Goal: Communication & Community: Answer question/provide support

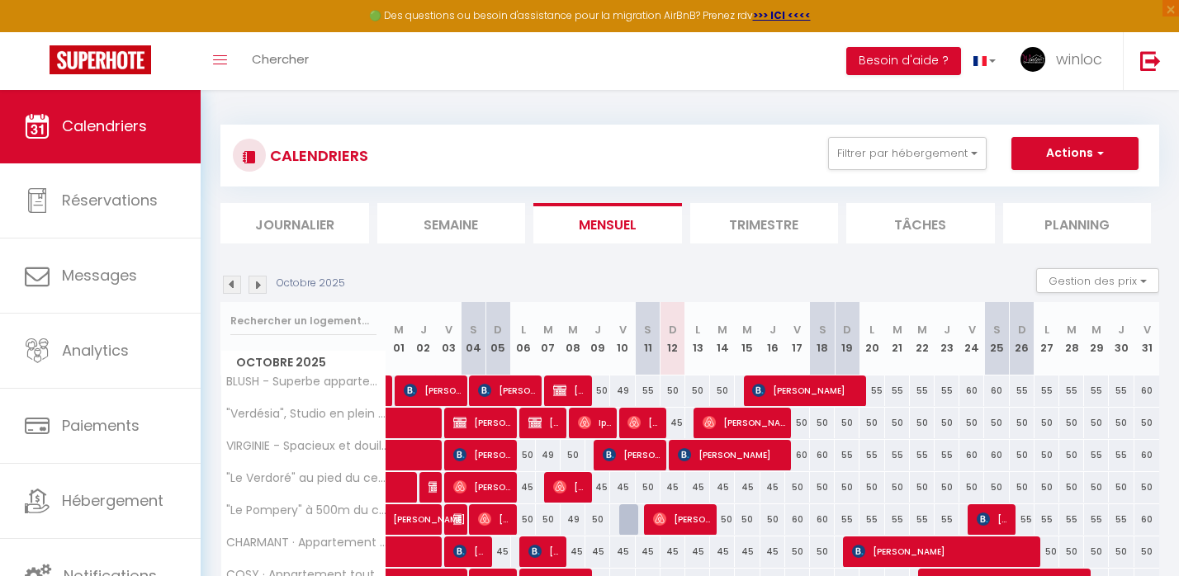
click at [282, 224] on li "Journalier" at bounding box center [294, 223] width 149 height 40
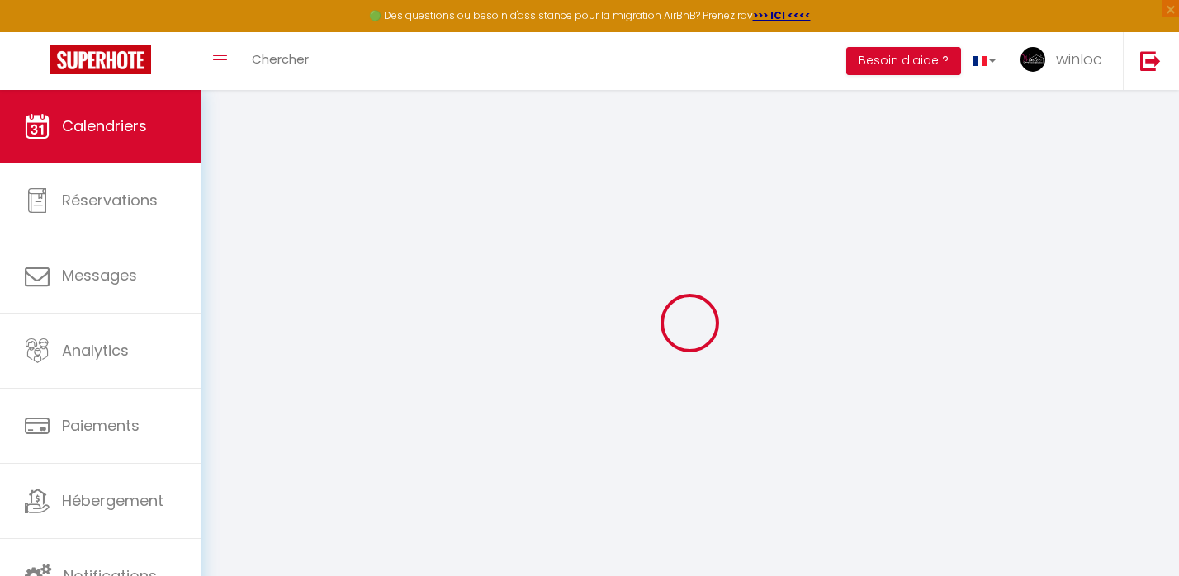
select select
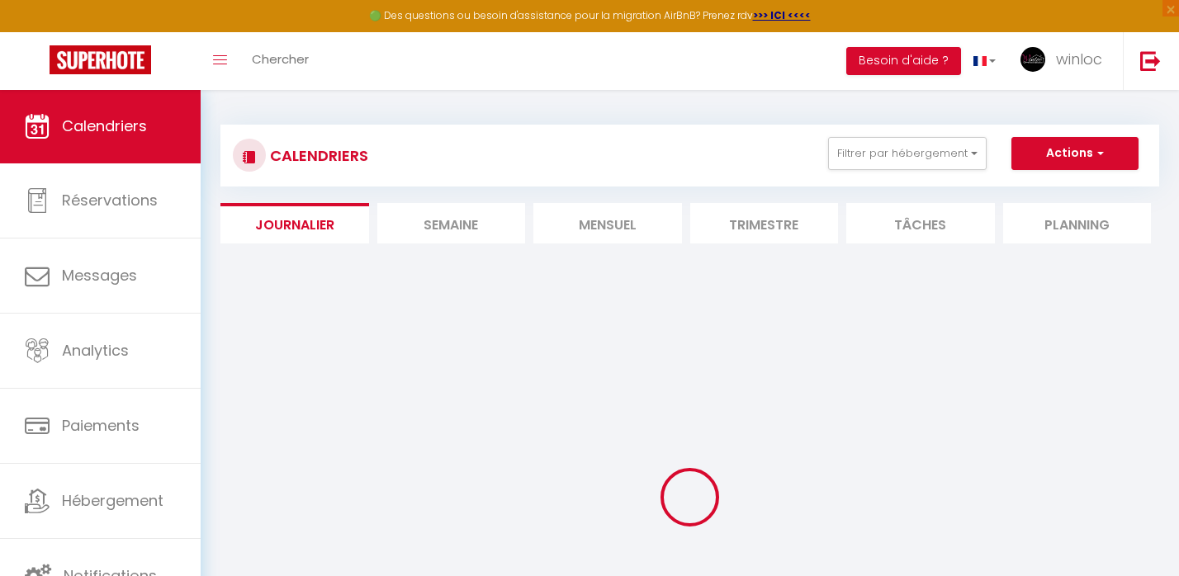
select select
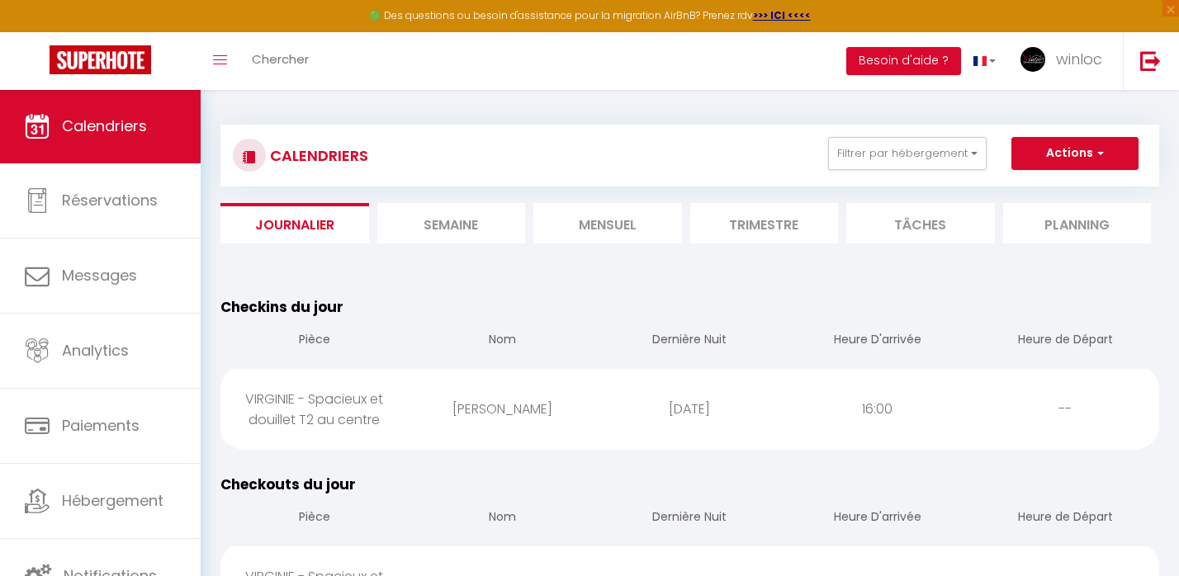
click at [535, 428] on div "[PERSON_NAME]" at bounding box center [501, 409] width 187 height 54
select select "0"
select select "1"
select select
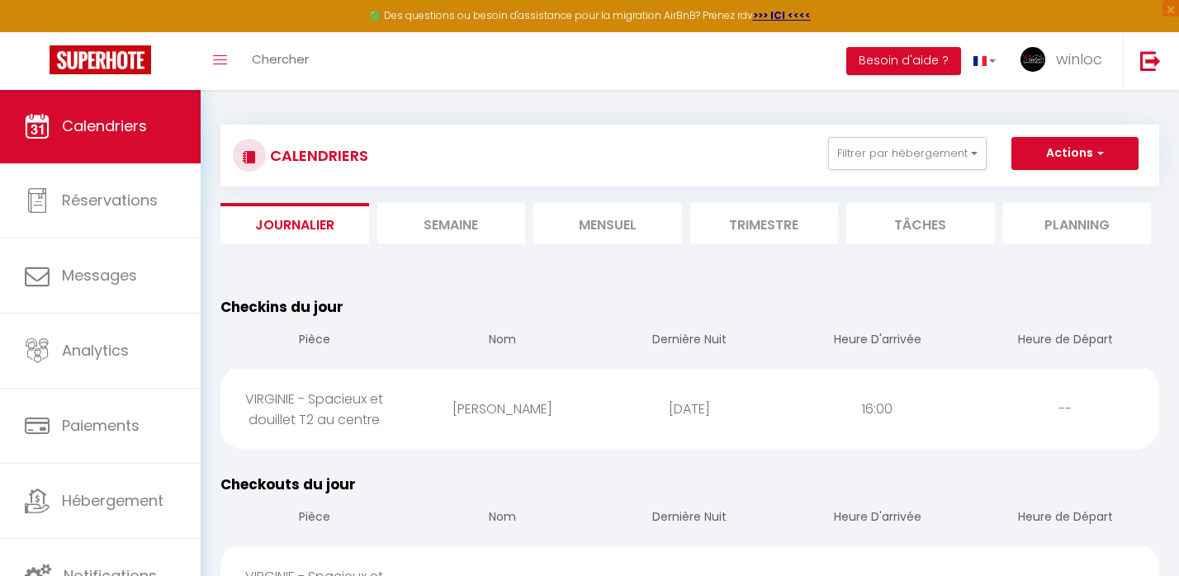
select select
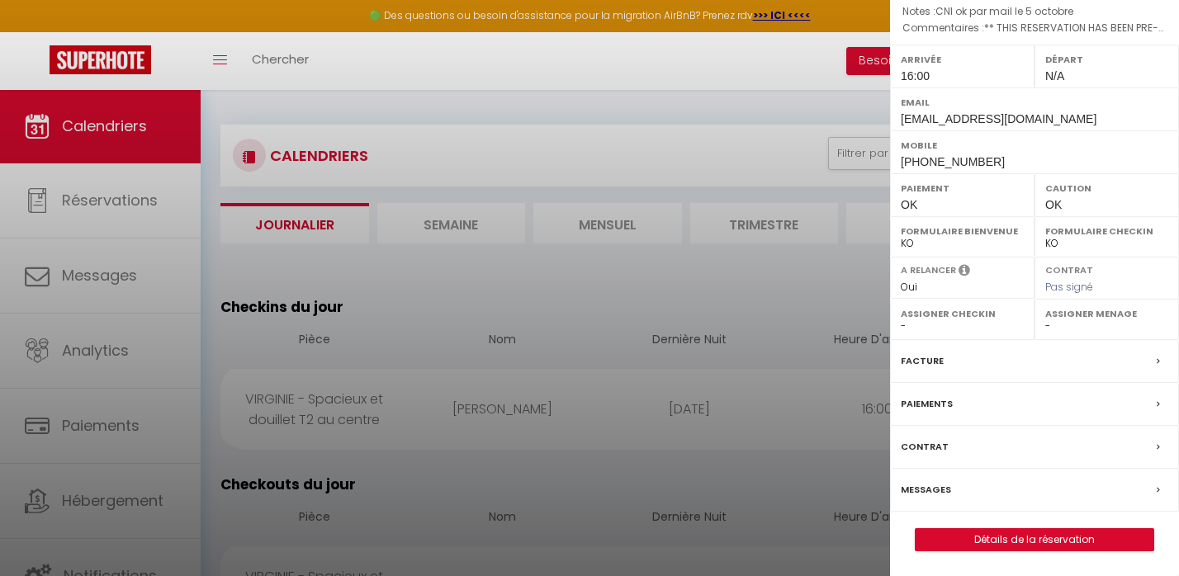
scroll to position [257, 0]
click at [956, 480] on div "Messages" at bounding box center [1034, 490] width 289 height 43
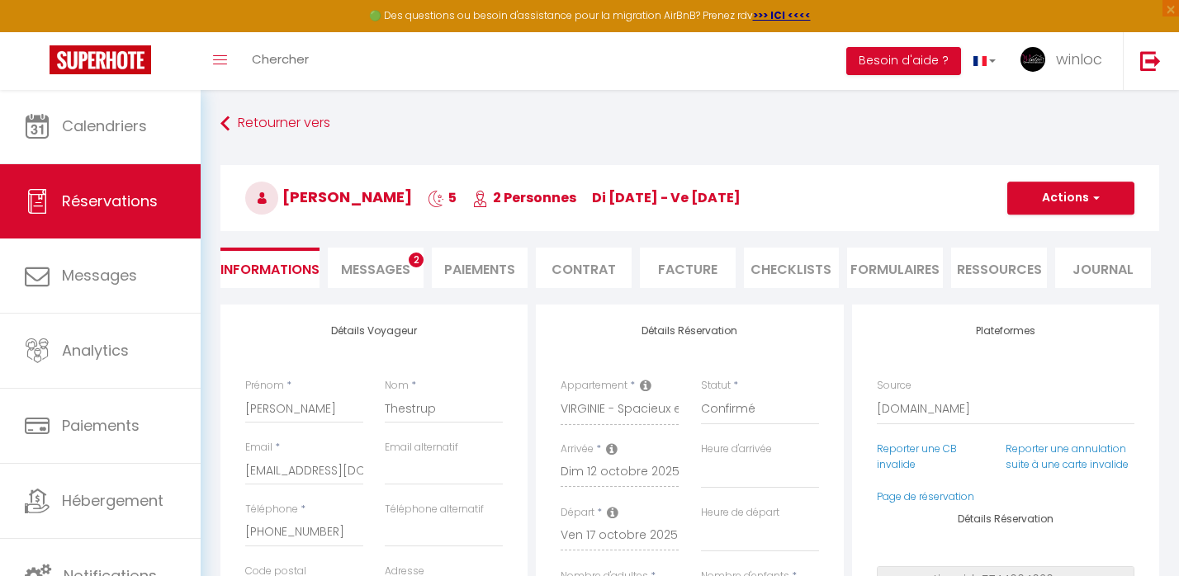
select select
checkbox input "false"
select select
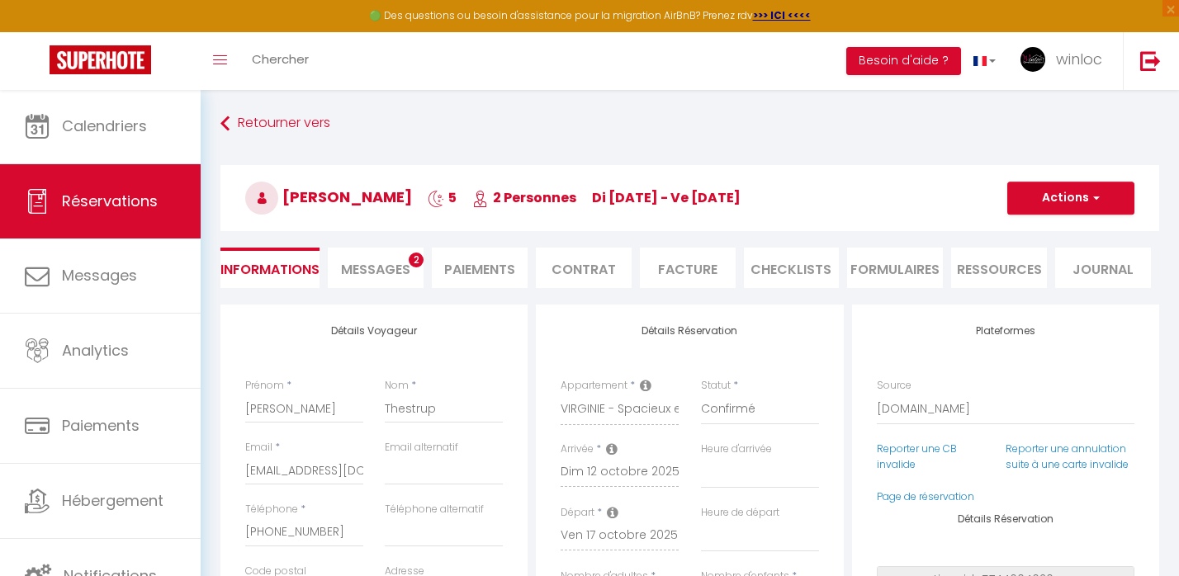
checkbox input "false"
type textarea "** THIS RESERVATION HAS BEEN PRE-PAID ** Reservation has a cancellation grace p…"
type textarea "CNI ok par mail le 5 octobre ￼￼"
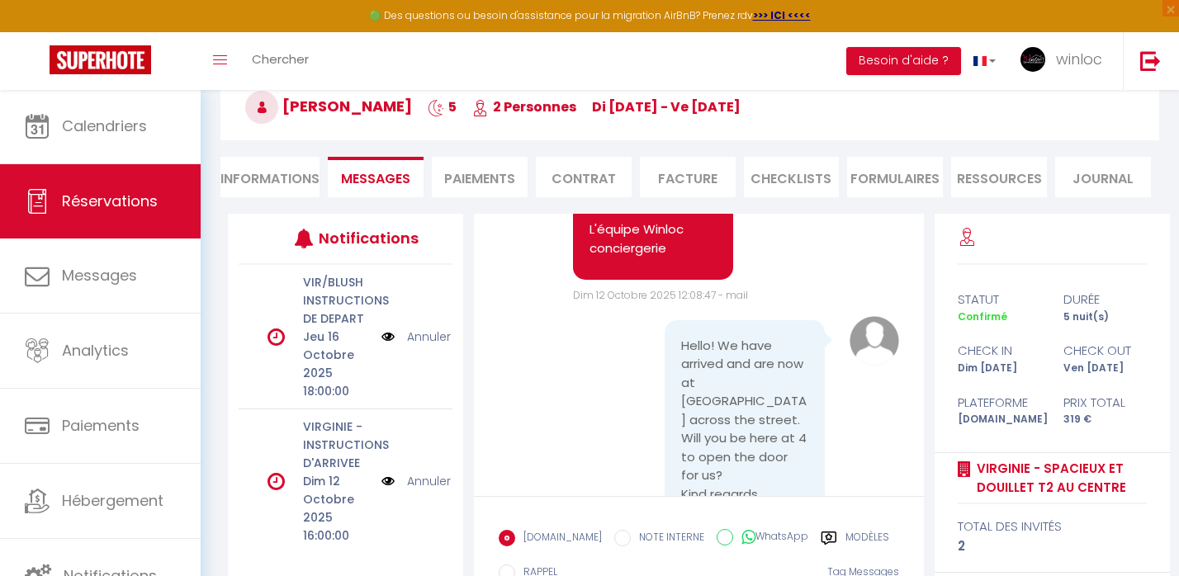
scroll to position [94, 0]
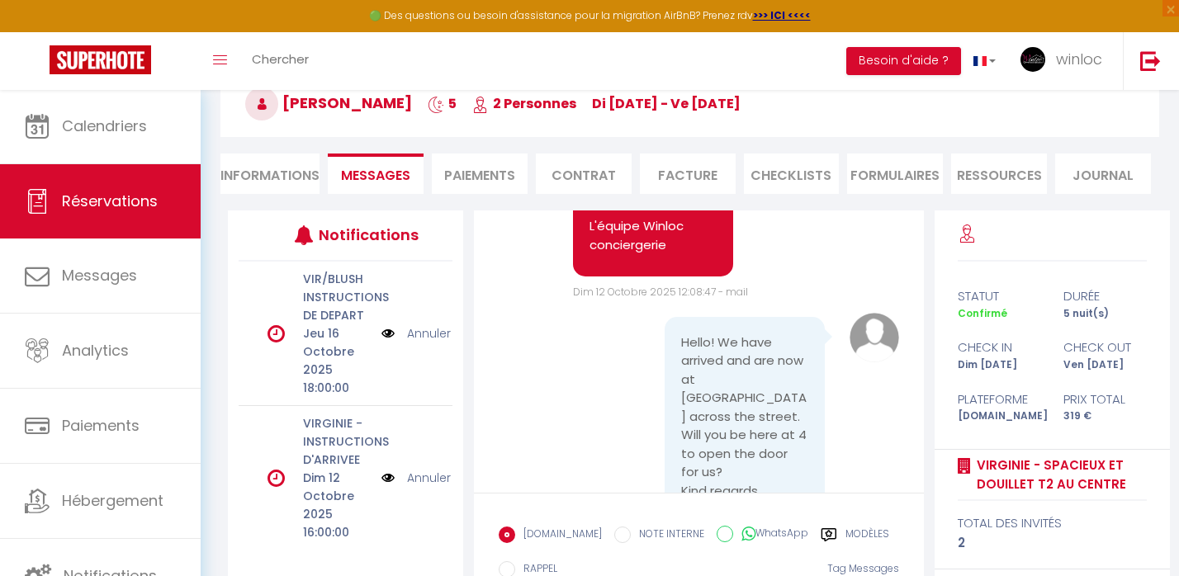
click at [385, 475] on img at bounding box center [387, 478] width 13 height 18
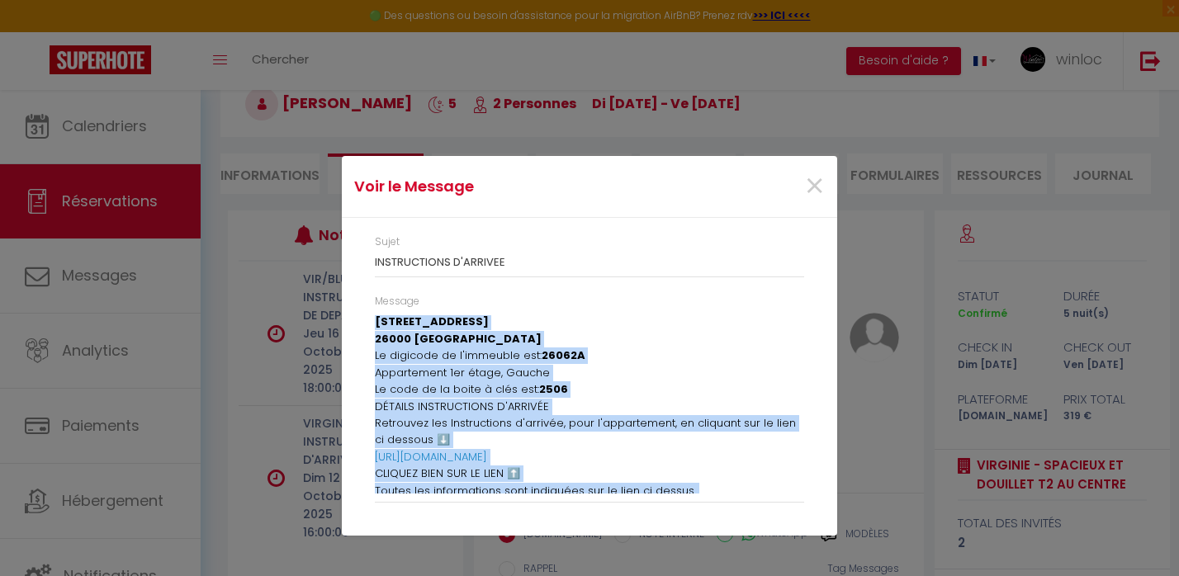
scroll to position [135, 0]
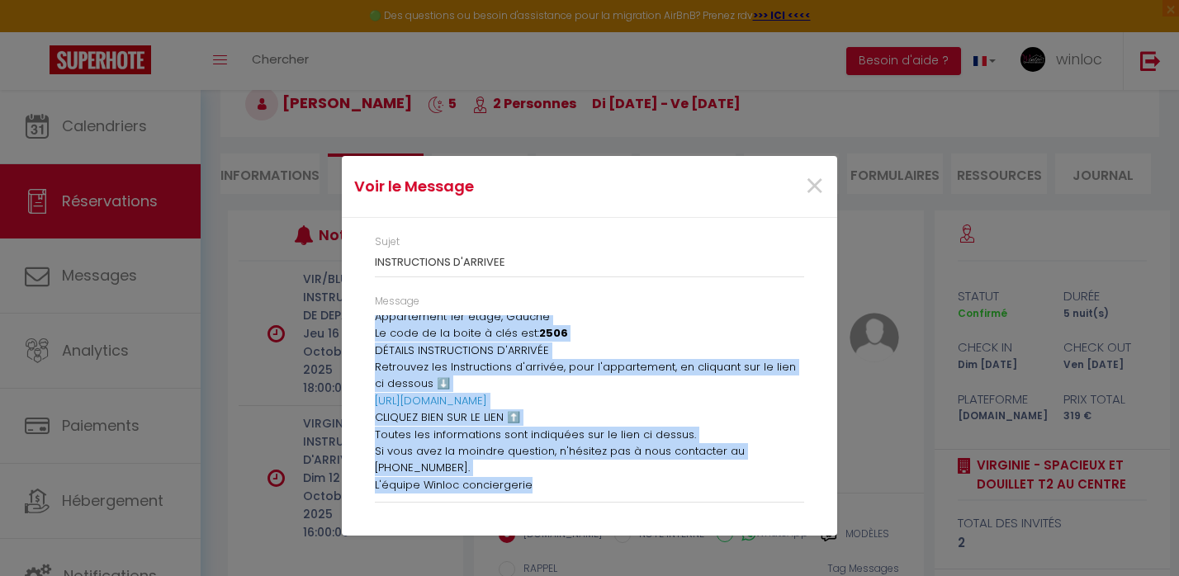
drag, startPoint x: 376, startPoint y: 319, endPoint x: 582, endPoint y: 525, distance: 291.2
click at [582, 525] on div "Sujet INSTRUCTIONS D'ARRIVEE Message [PERSON_NAME], Votre arrivée approche ! Vo…" at bounding box center [589, 377] width 495 height 318
copy div "[PERSON_NAME], Votre arrivée approche ! Vous trouverez ci joint les instruction…"
click at [814, 188] on span "×" at bounding box center [814, 187] width 21 height 50
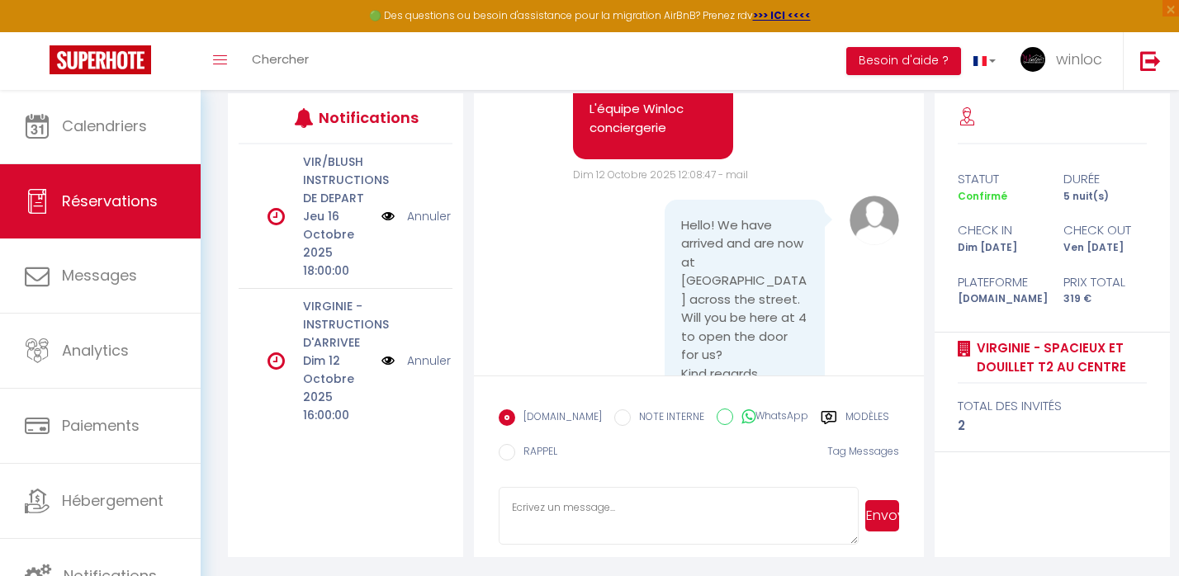
scroll to position [210, 0]
click at [537, 517] on textarea at bounding box center [678, 517] width 360 height 58
paste textarea "Hello [PERSON_NAME], Your arrival is approaching! Attached are the arrival inst…"
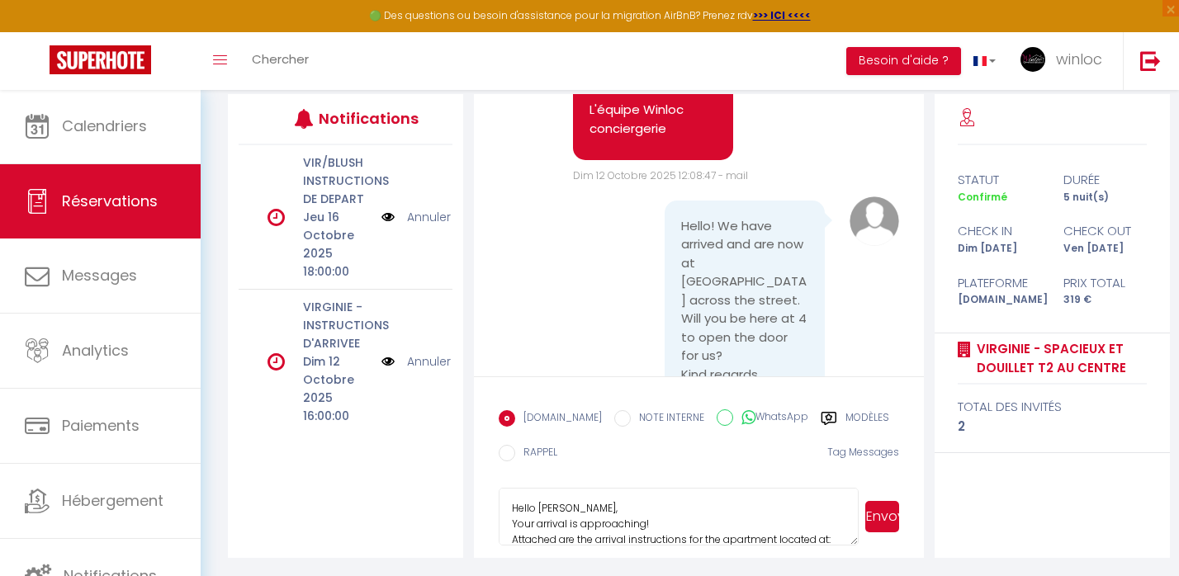
scroll to position [0, 0]
type textarea "Hello [PERSON_NAME], Your arrival is approaching! Attached are the arrival inst…"
click at [889, 518] on button "Envoyer" at bounding box center [882, 516] width 34 height 31
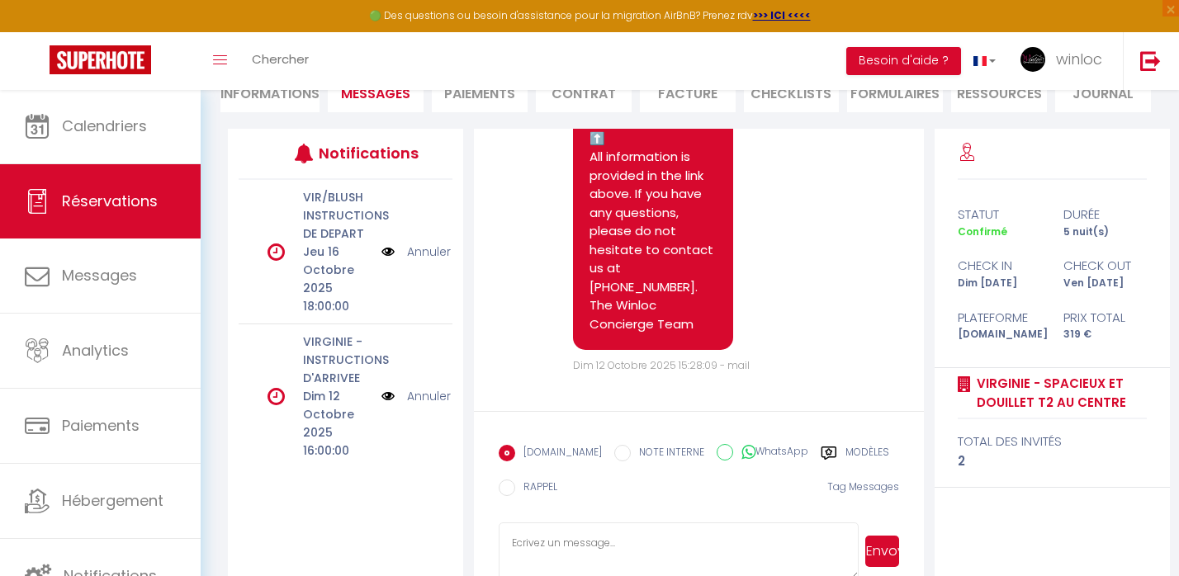
scroll to position [7613, 0]
